Goal: Transaction & Acquisition: Purchase product/service

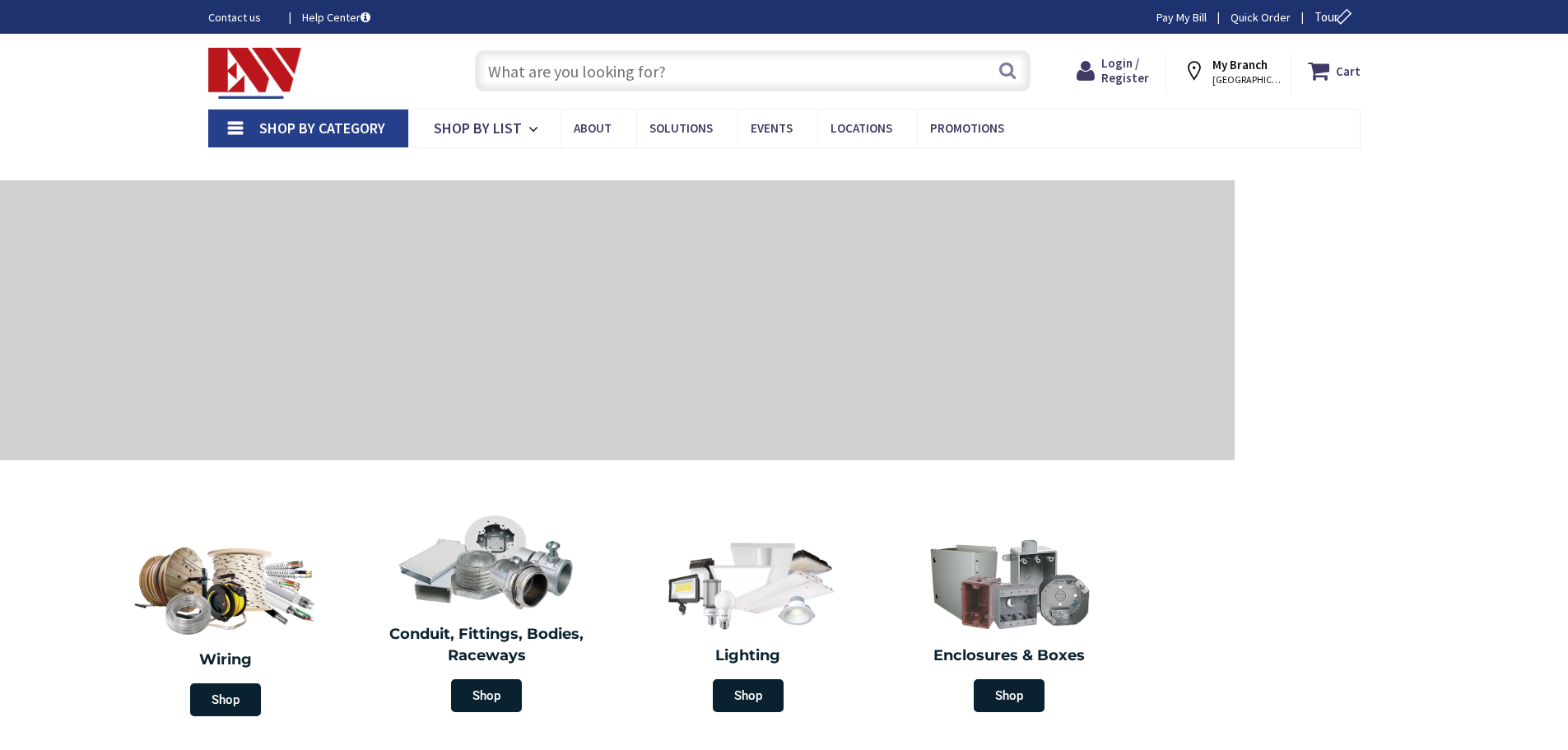
click at [767, 80] on input "text" at bounding box center [753, 71] width 556 height 42
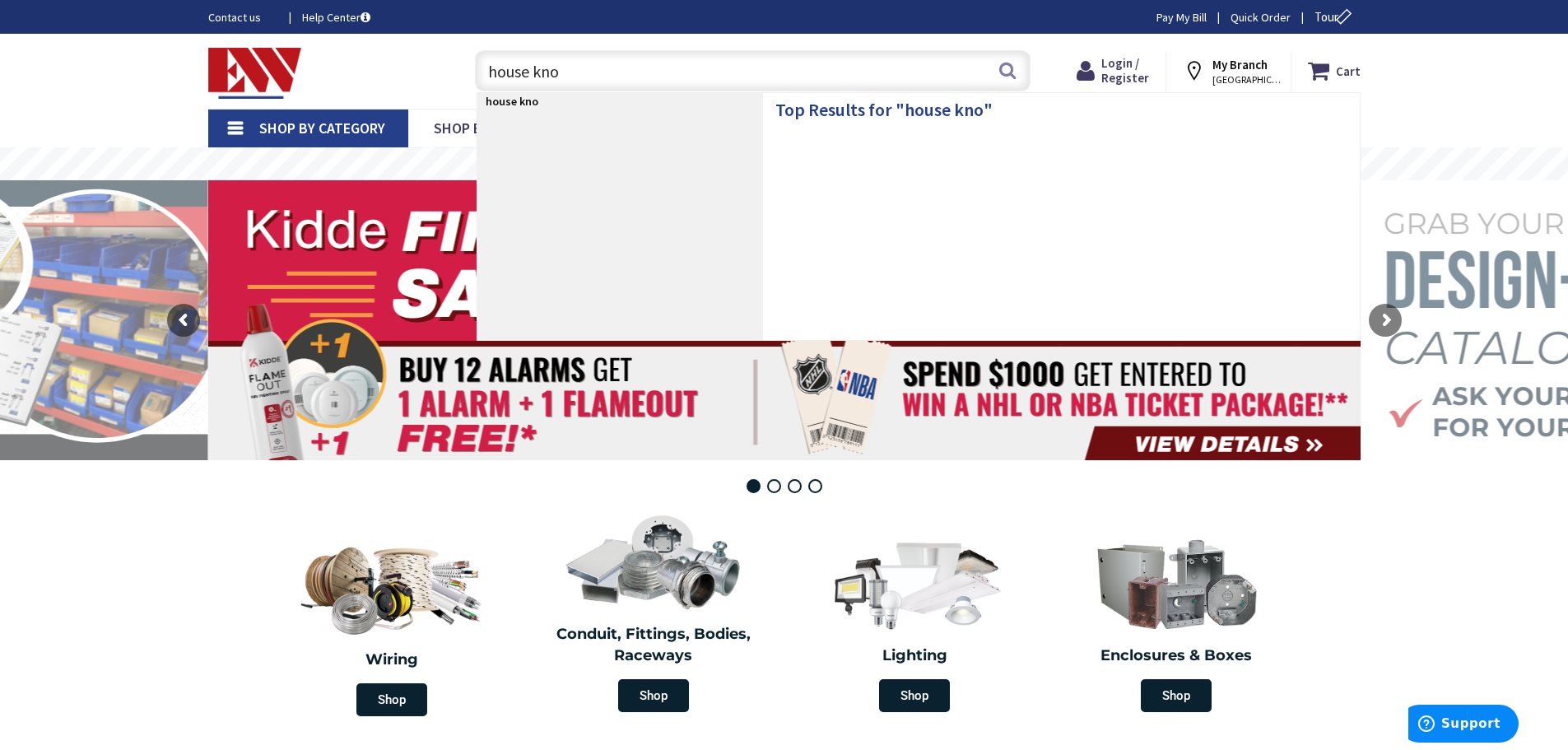
type input "house knob"
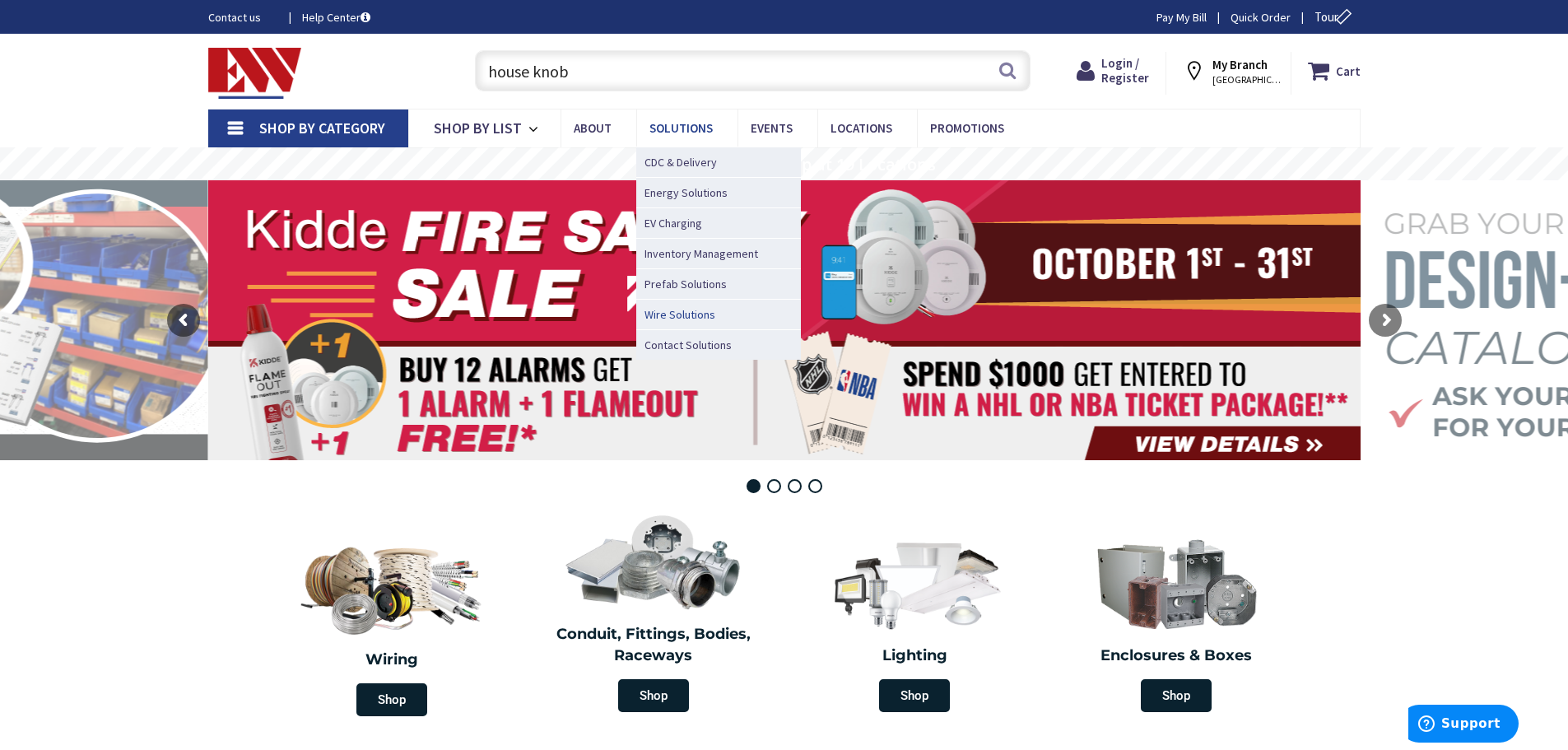
scroll to position [71, 0]
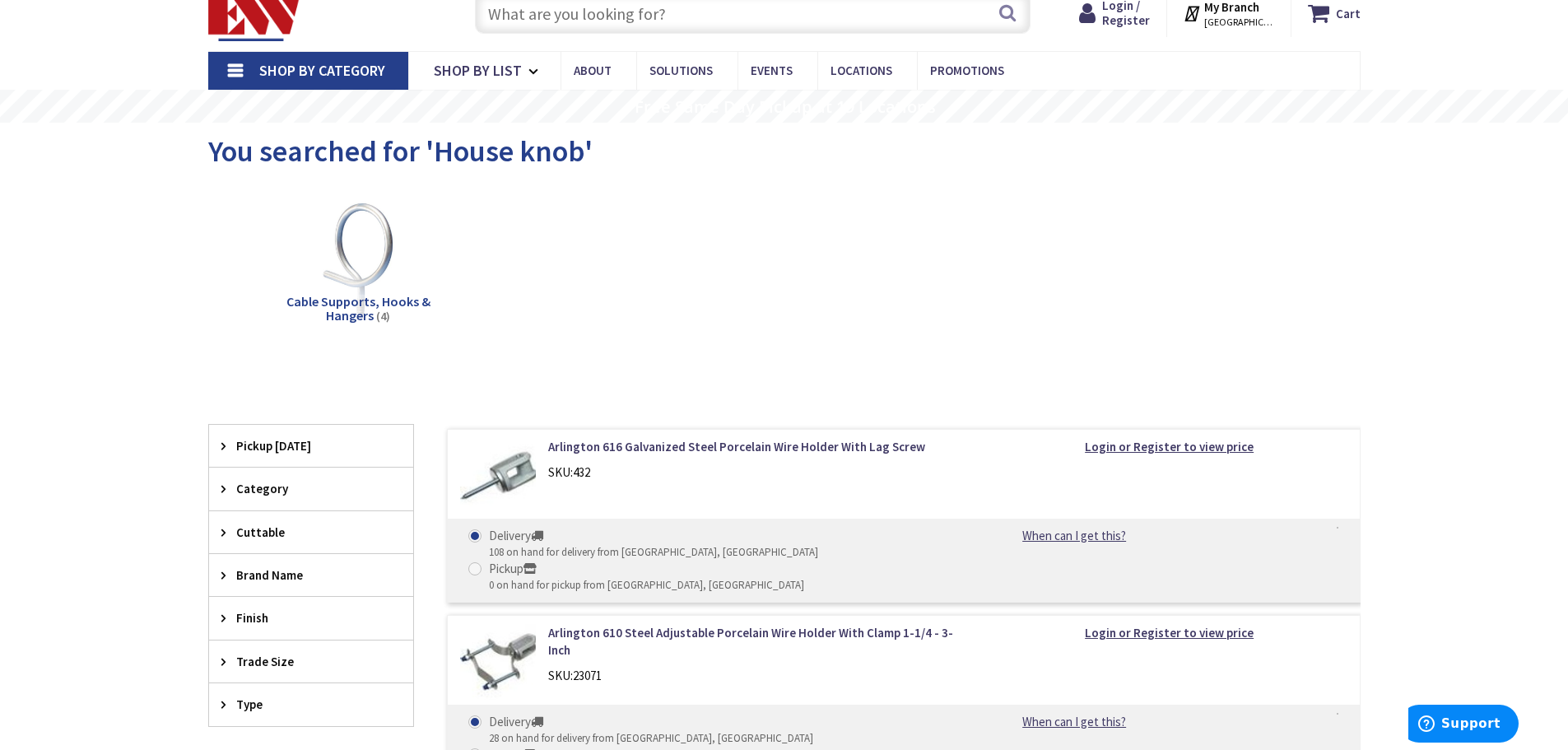
scroll to position [247, 0]
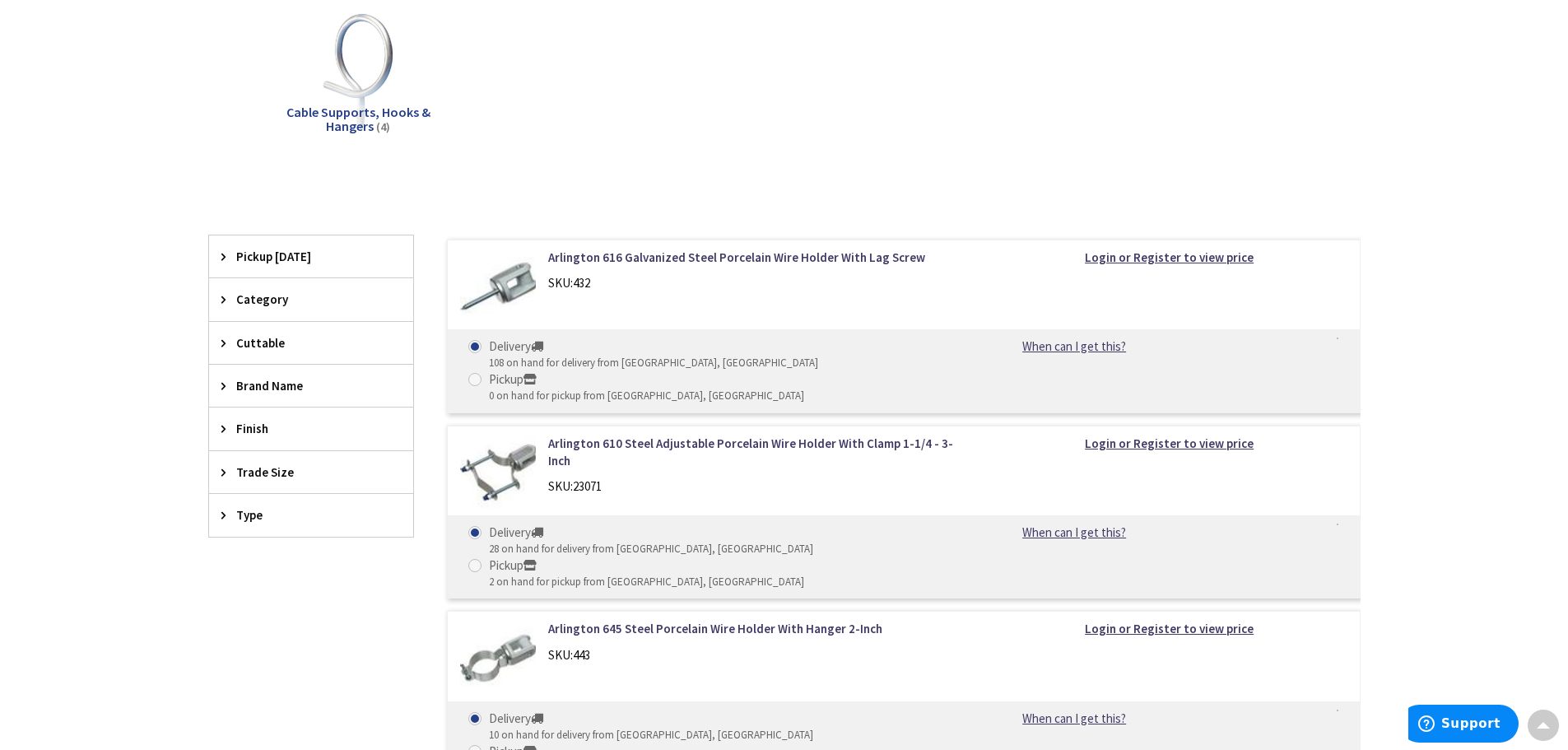
click at [513, 278] on img at bounding box center [498, 286] width 77 height 77
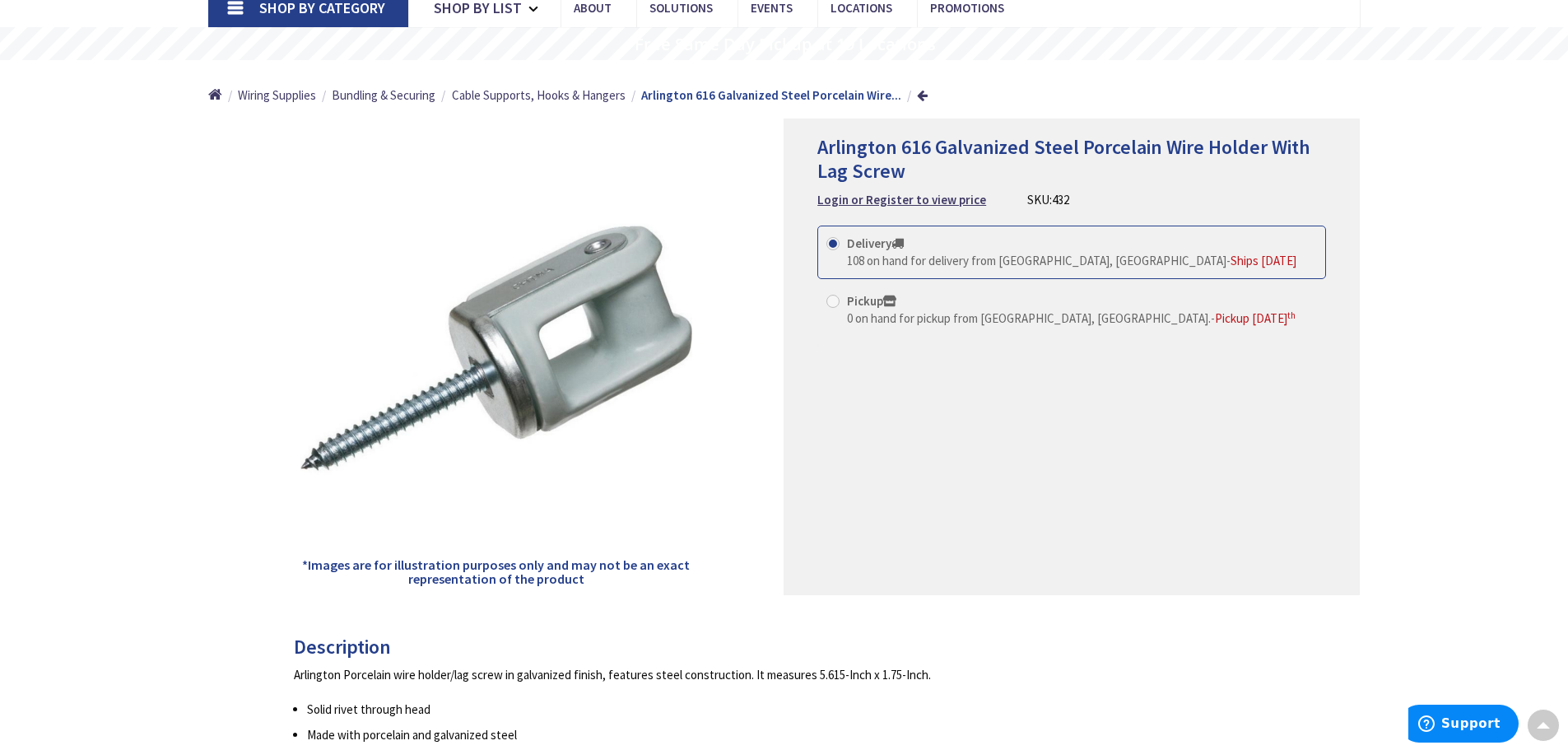
scroll to position [82, 0]
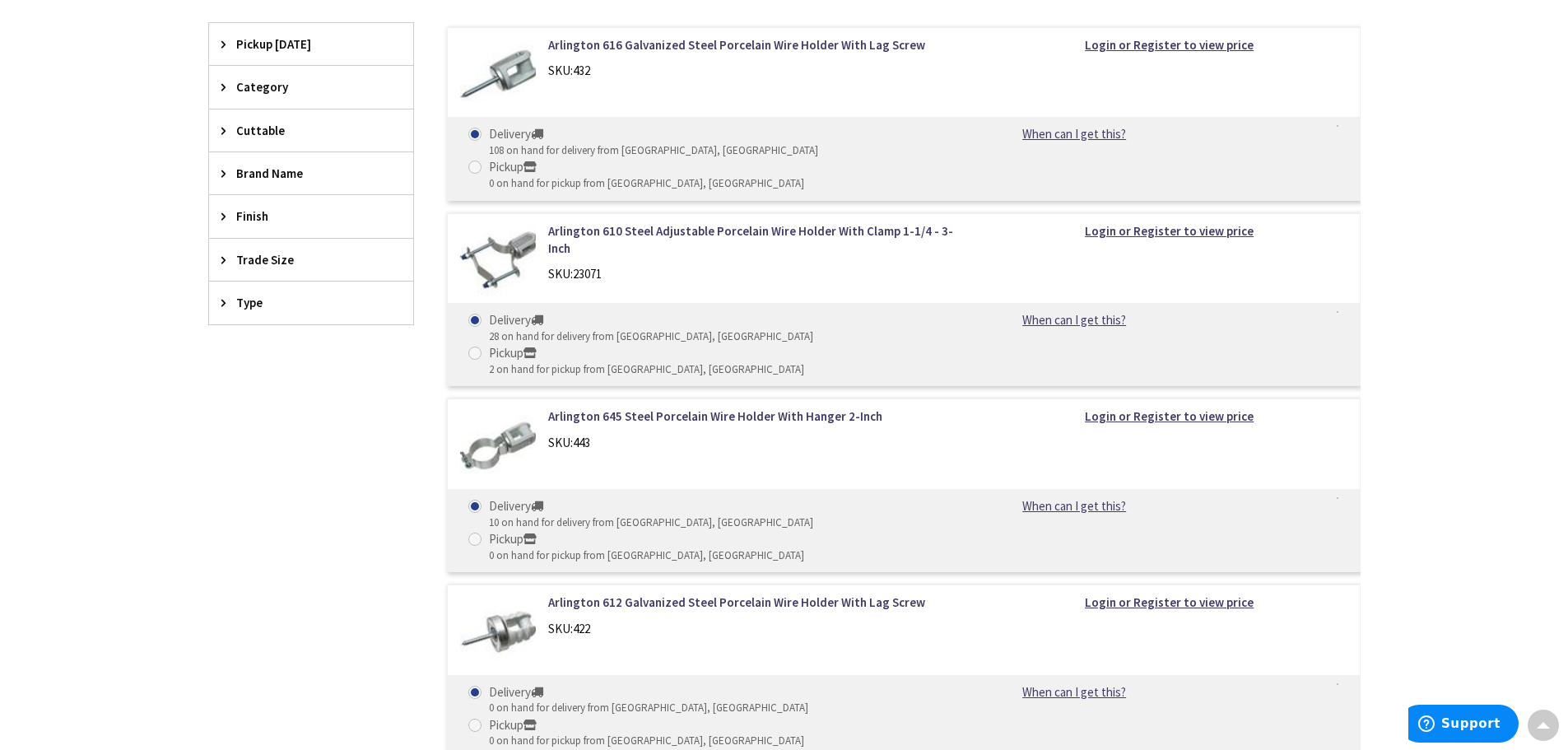
scroll to position [494, 0]
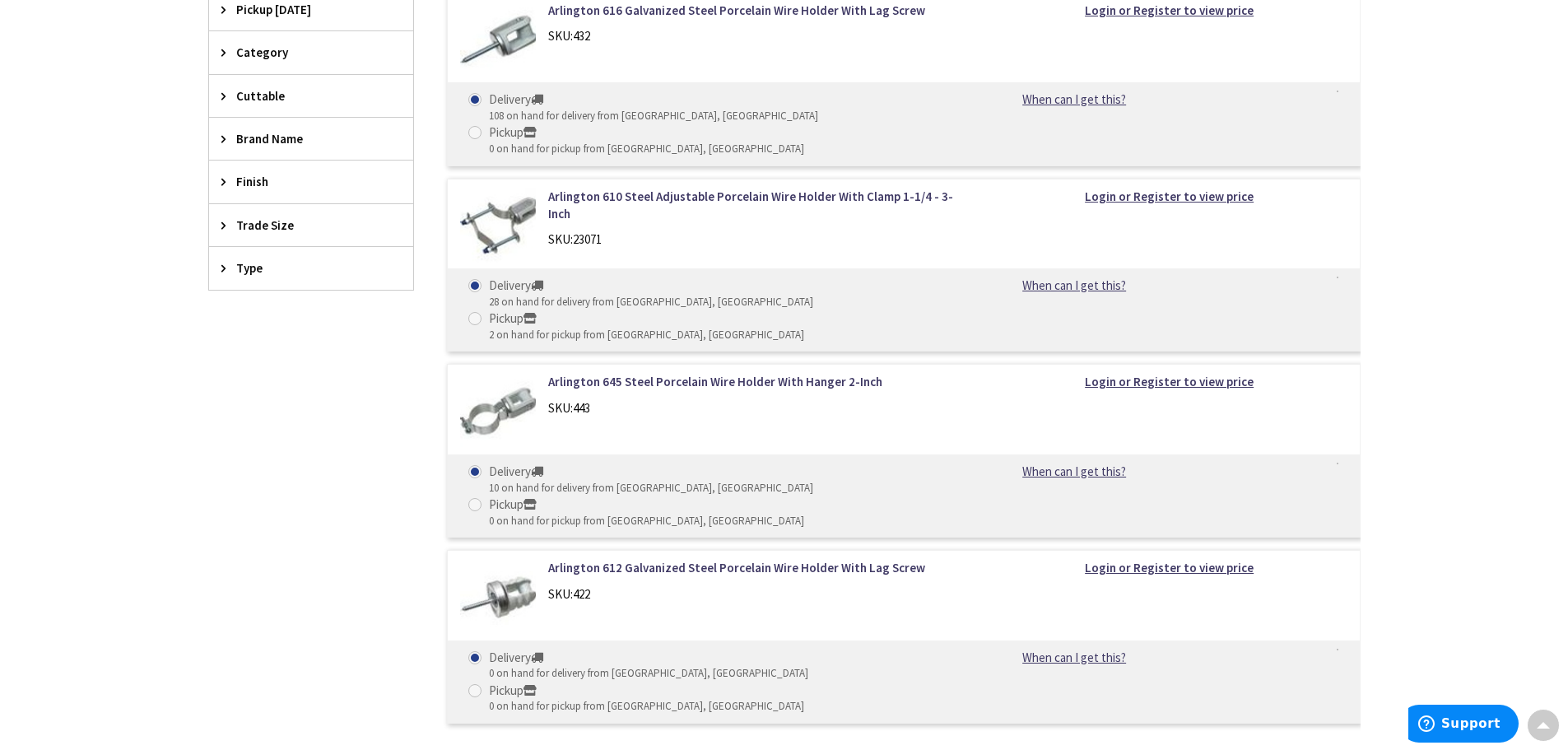
click at [513, 559] on img at bounding box center [498, 597] width 77 height 77
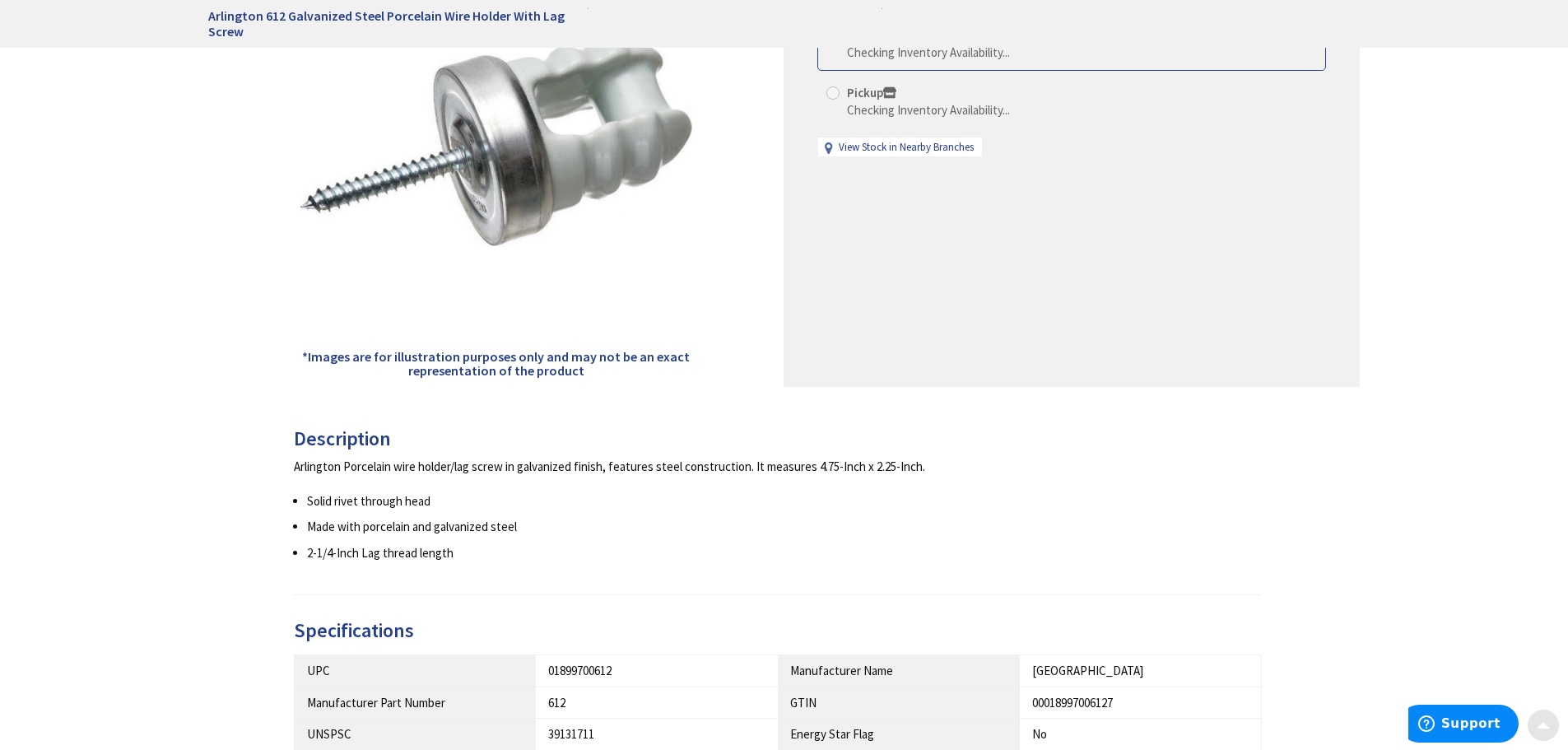
scroll to position [330, 0]
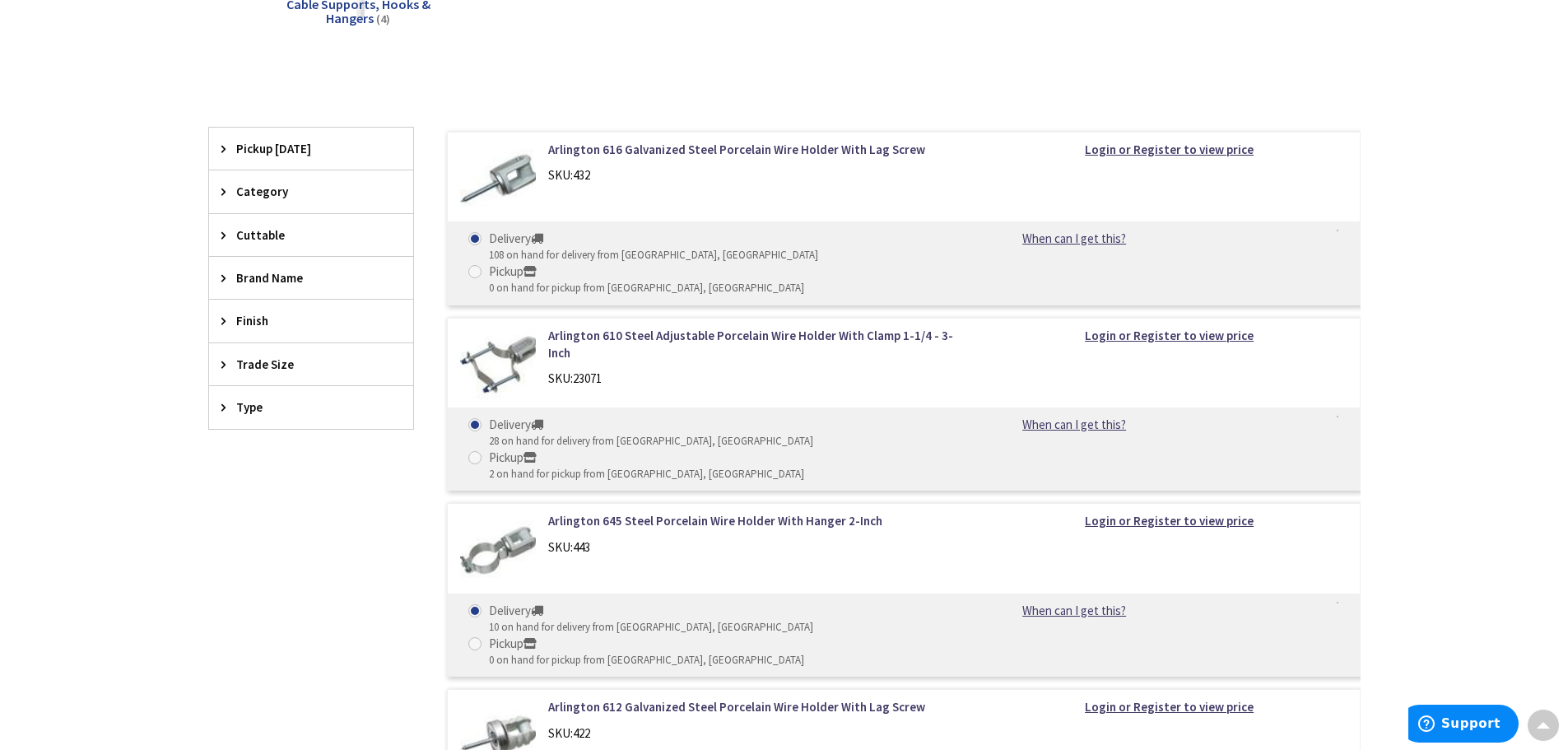
scroll to position [356, 0]
